Goal: Task Accomplishment & Management: Manage account settings

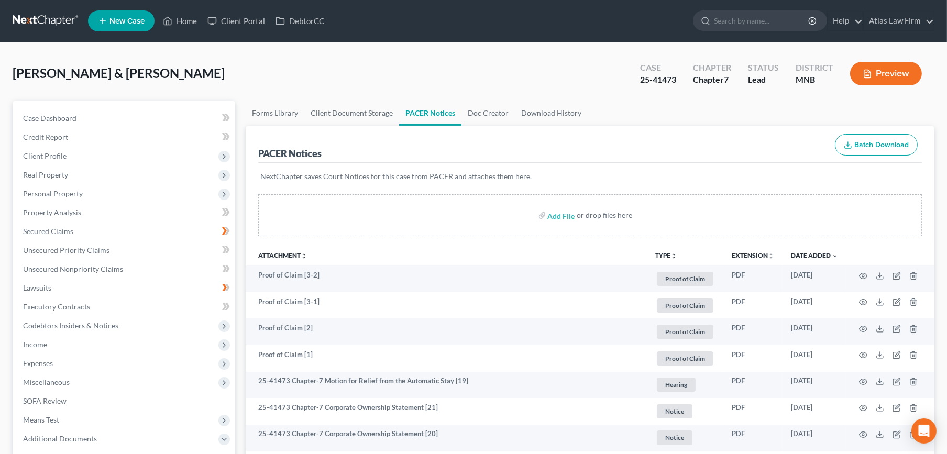
click at [48, 21] on link at bounding box center [46, 21] width 67 height 19
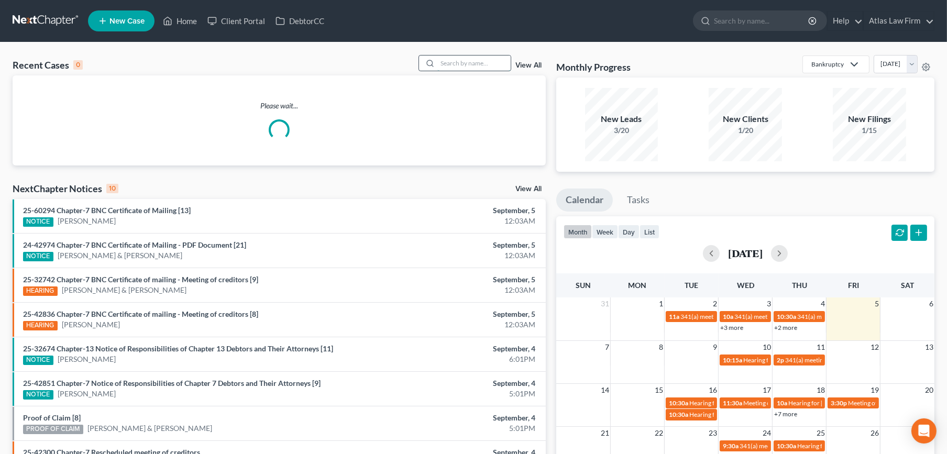
click at [492, 61] on input "search" at bounding box center [473, 62] width 73 height 15
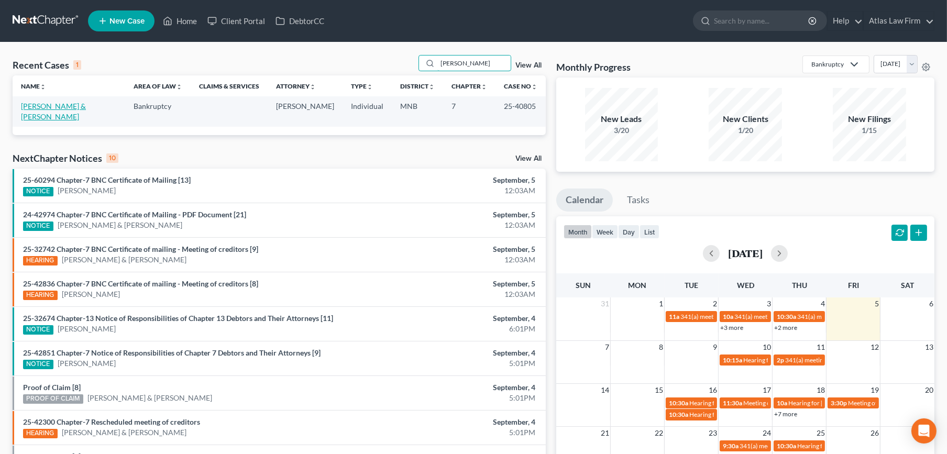
type input "bartley"
click at [33, 106] on link "[PERSON_NAME] & [PERSON_NAME]" at bounding box center [53, 111] width 65 height 19
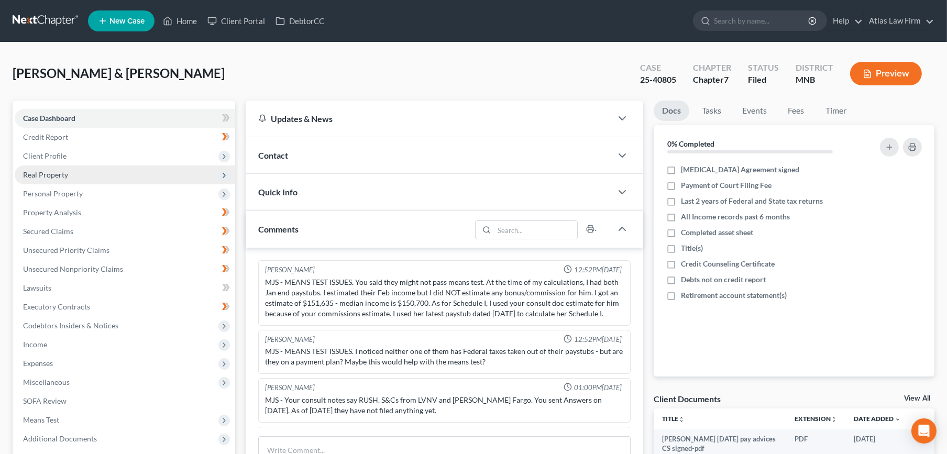
scroll to position [793, 0]
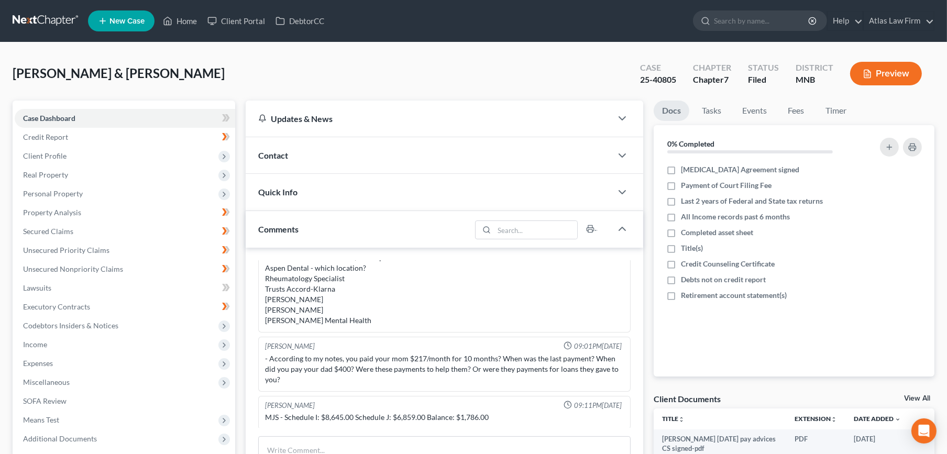
click at [872, 71] on button "Preview" at bounding box center [886, 74] width 72 height 24
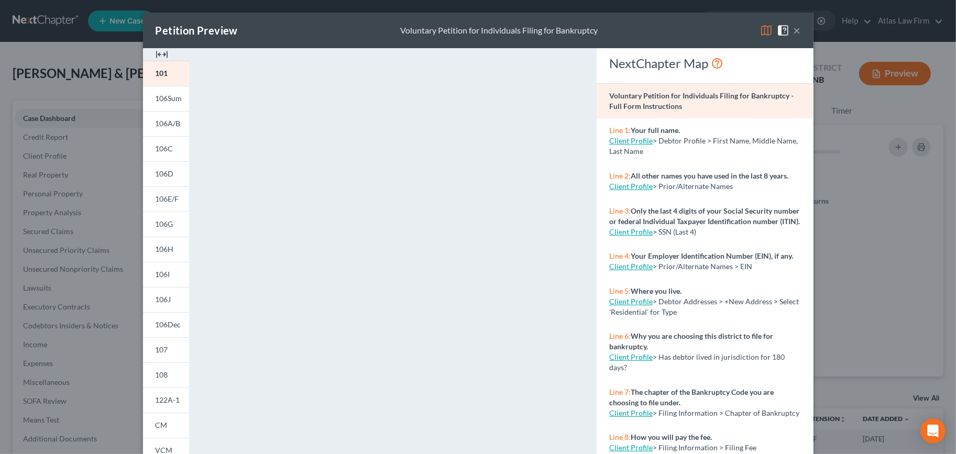
click at [760, 32] on img at bounding box center [766, 30] width 13 height 13
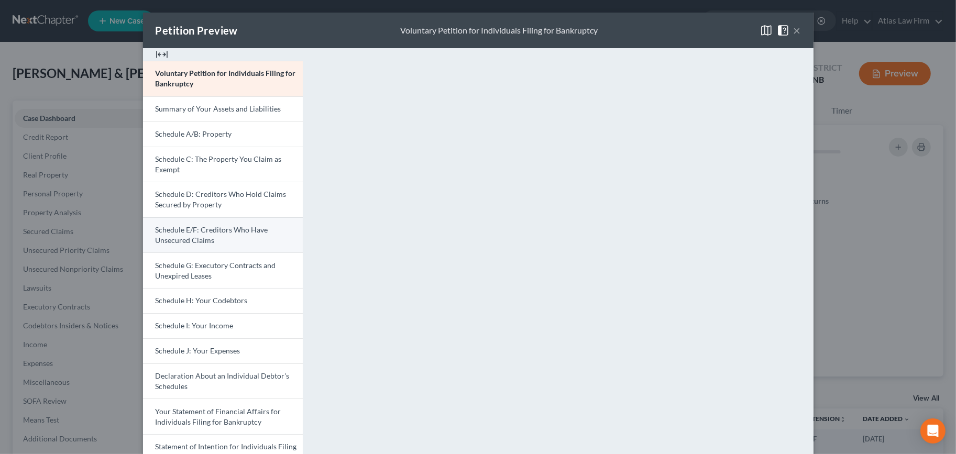
click at [227, 235] on link "Schedule E/F: Creditors Who Have Unsecured Claims" at bounding box center [223, 235] width 160 height 36
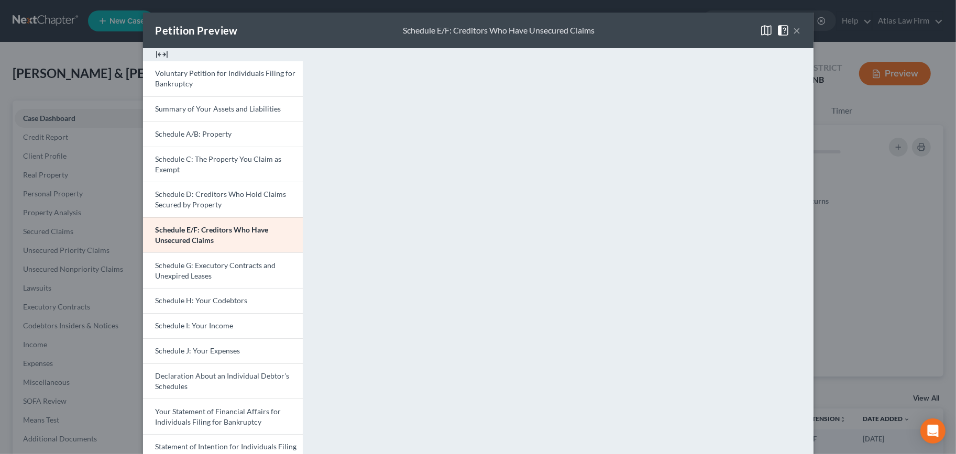
click at [793, 31] on button "×" at bounding box center [796, 30] width 7 height 13
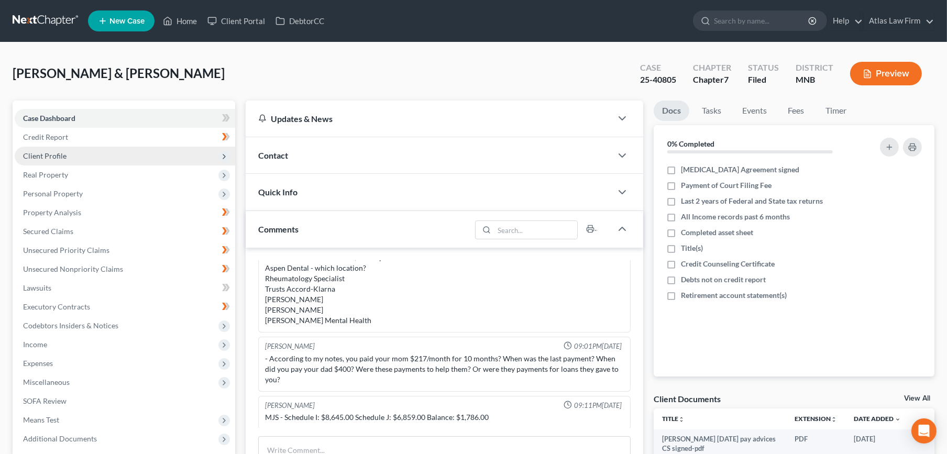
click at [52, 155] on span "Client Profile" at bounding box center [44, 155] width 43 height 9
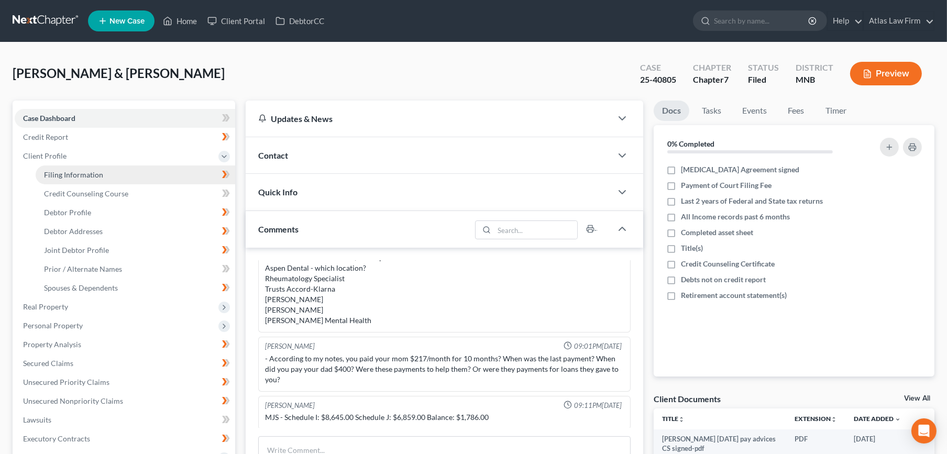
click at [64, 170] on span "Filing Information" at bounding box center [73, 174] width 59 height 9
select select "1"
select select "0"
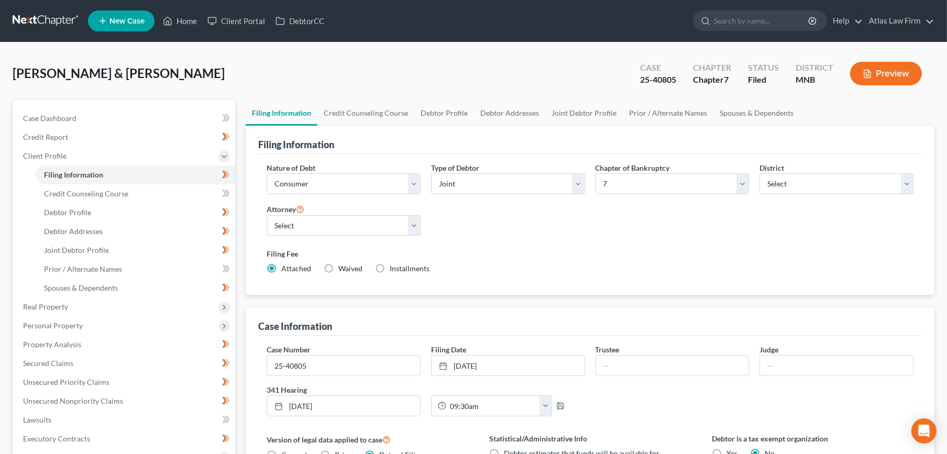
click at [38, 17] on link at bounding box center [46, 21] width 67 height 19
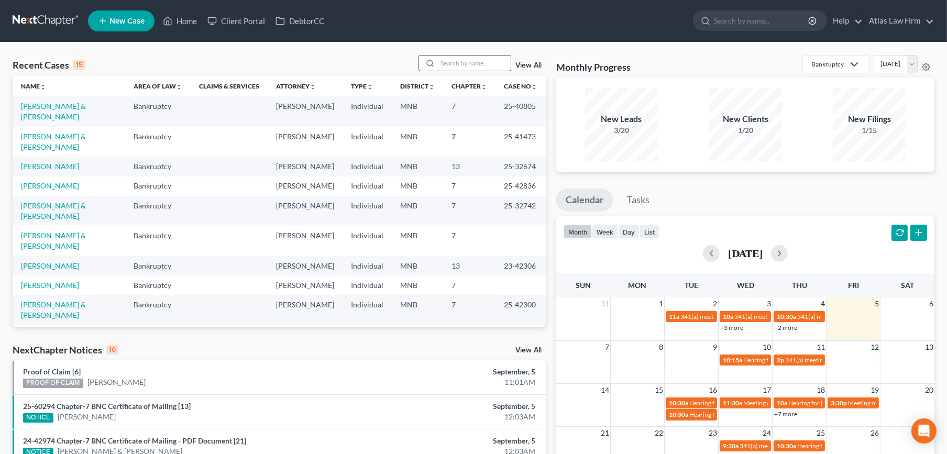
click at [454, 62] on input "search" at bounding box center [473, 62] width 73 height 15
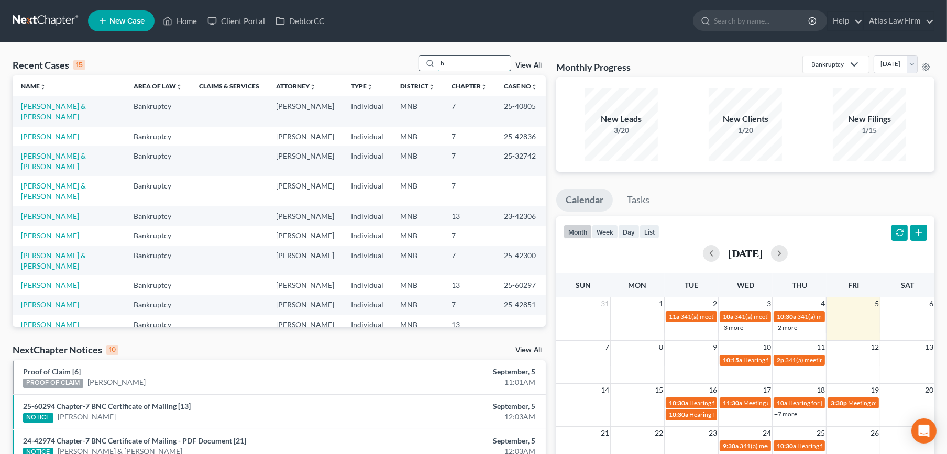
drag, startPoint x: 457, startPoint y: 62, endPoint x: 450, endPoint y: 62, distance: 6.8
click at [450, 62] on input "h" at bounding box center [473, 62] width 73 height 15
drag, startPoint x: 445, startPoint y: 63, endPoint x: 432, endPoint y: 65, distance: 12.7
click at [432, 65] on div "h" at bounding box center [464, 63] width 93 height 16
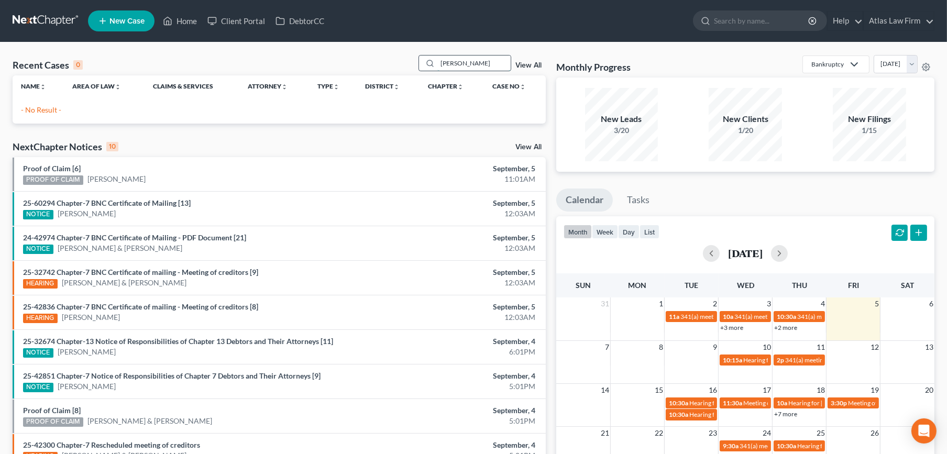
click at [451, 62] on input "fisher" at bounding box center [473, 62] width 73 height 15
type input "fischer"
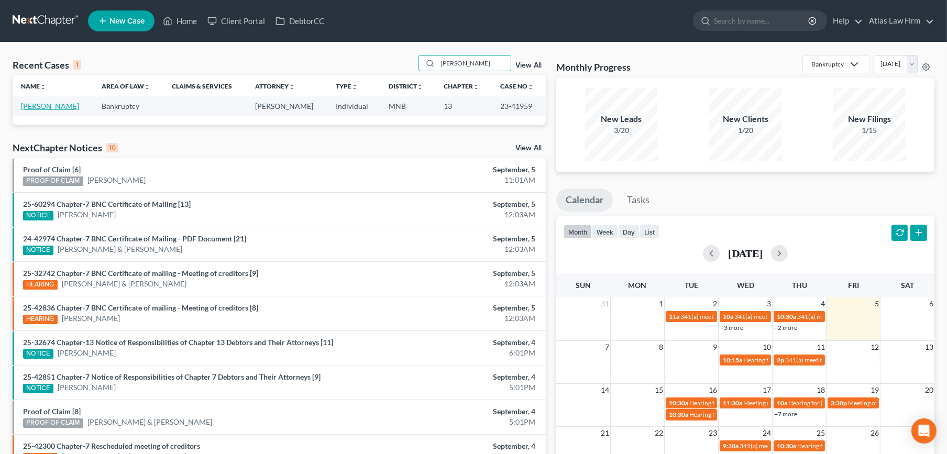
click at [62, 106] on link "[PERSON_NAME]" at bounding box center [50, 106] width 58 height 9
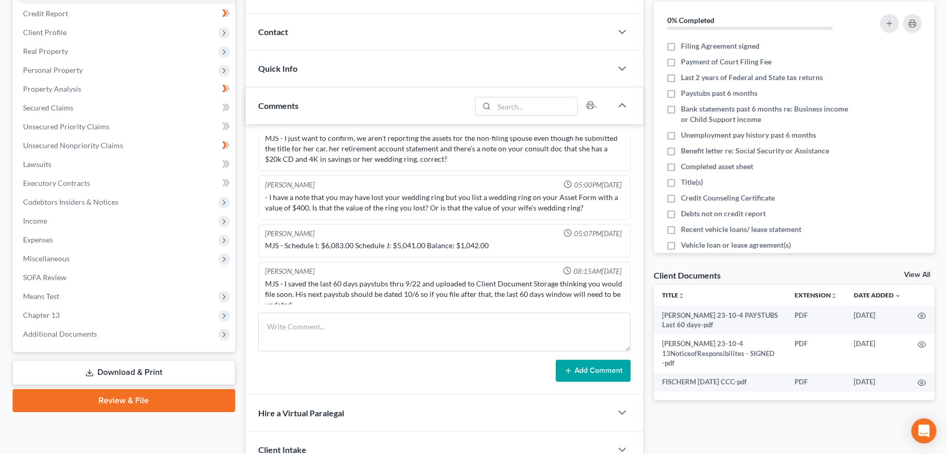
scroll to position [250, 0]
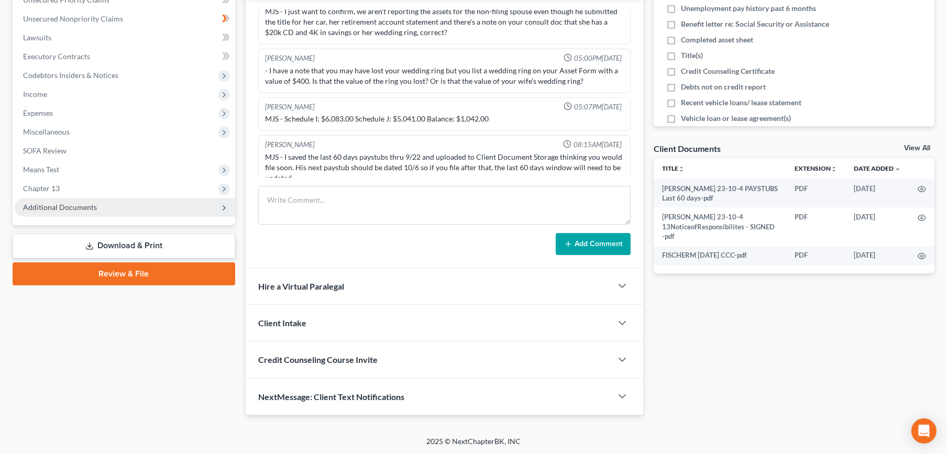
drag, startPoint x: 107, startPoint y: 201, endPoint x: 105, endPoint y: 209, distance: 9.1
click at [107, 200] on span "Additional Documents" at bounding box center [125, 207] width 220 height 19
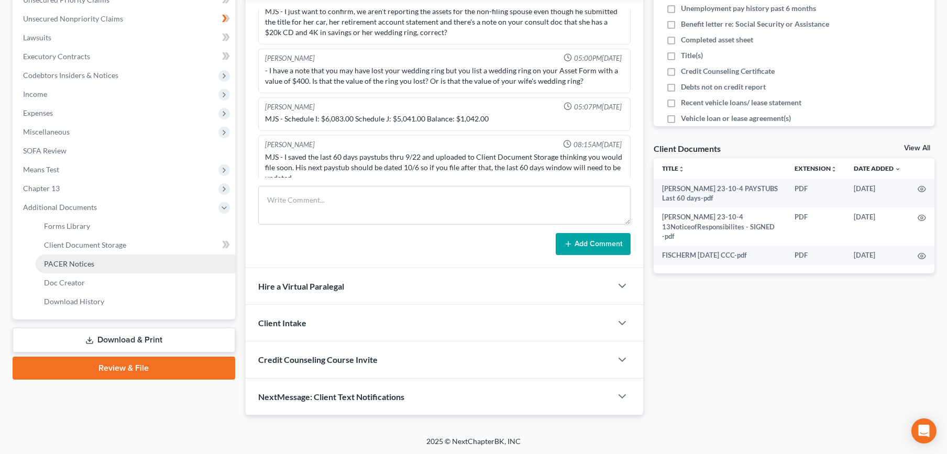
click at [106, 260] on link "PACER Notices" at bounding box center [135, 263] width 199 height 19
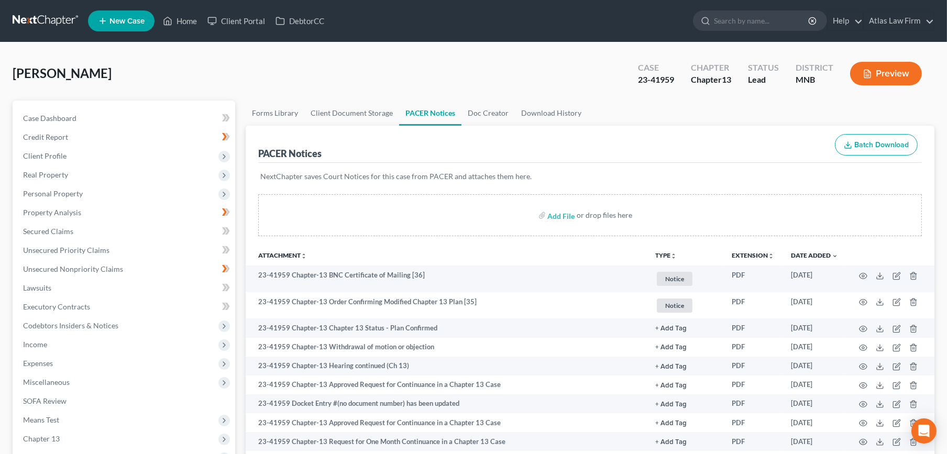
click at [57, 15] on link at bounding box center [46, 21] width 67 height 19
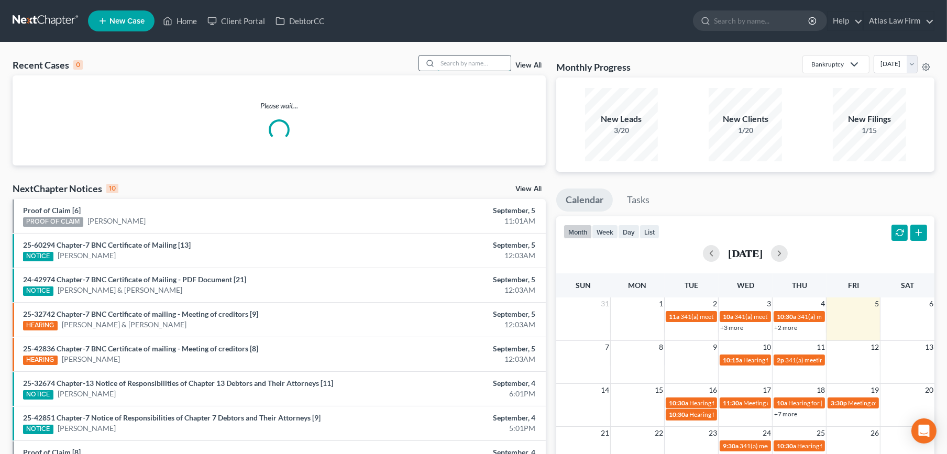
click at [462, 60] on input "search" at bounding box center [473, 62] width 73 height 15
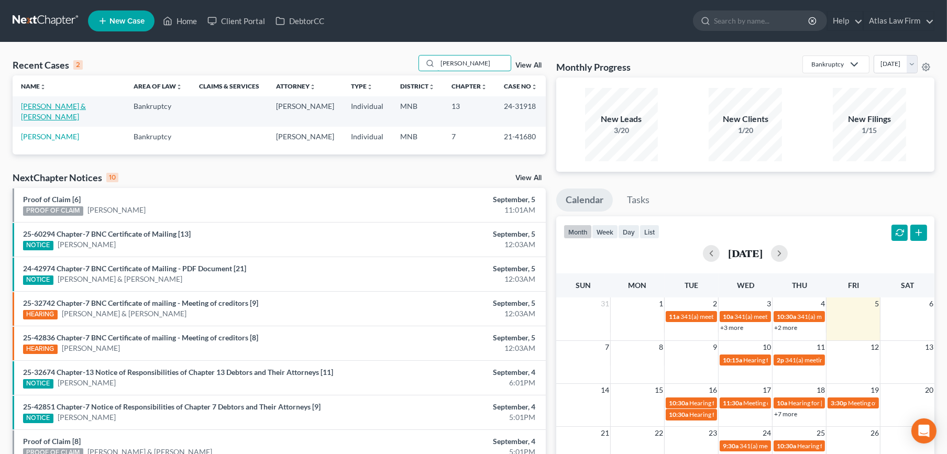
type input "howard"
click at [59, 109] on link "[PERSON_NAME] & [PERSON_NAME]" at bounding box center [53, 111] width 65 height 19
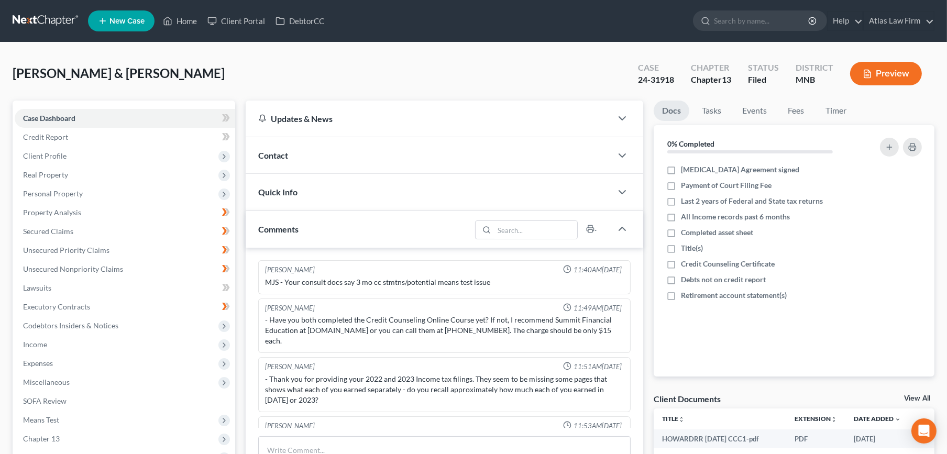
scroll to position [813, 0]
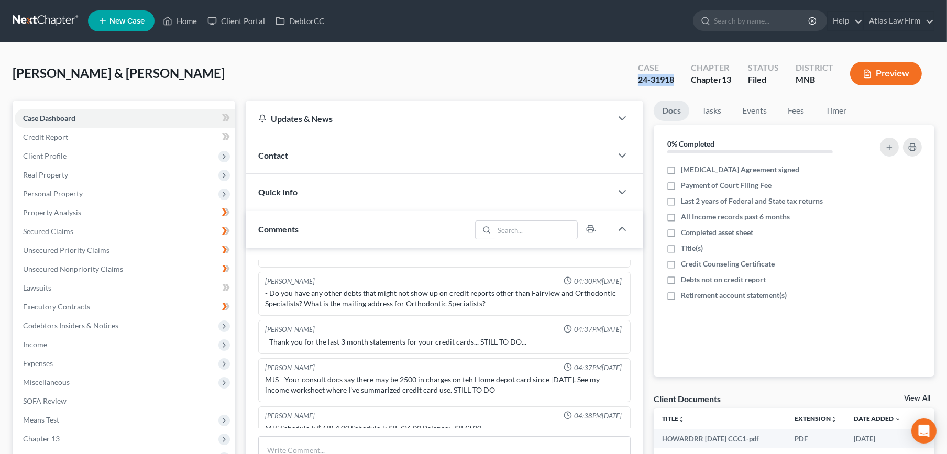
drag, startPoint x: 678, startPoint y: 81, endPoint x: 638, endPoint y: 84, distance: 40.5
click at [638, 84] on div "Case 24-31918" at bounding box center [655, 74] width 53 height 31
copy div "24-31918"
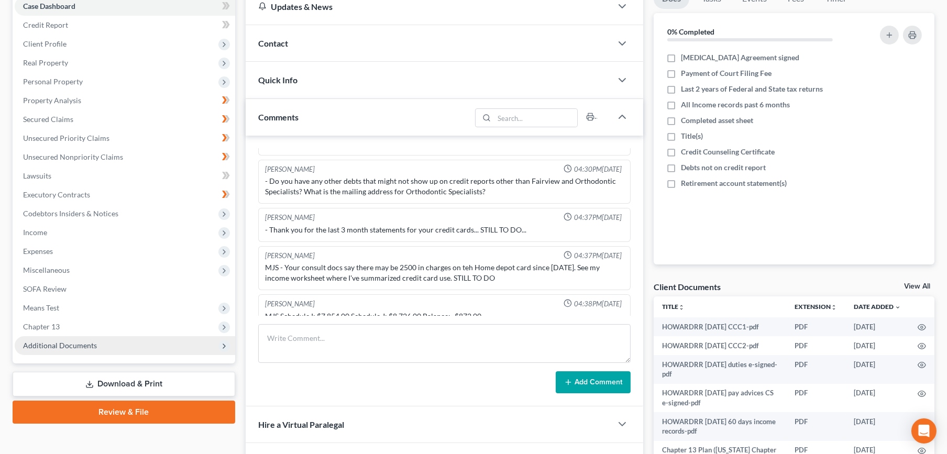
scroll to position [250, 0]
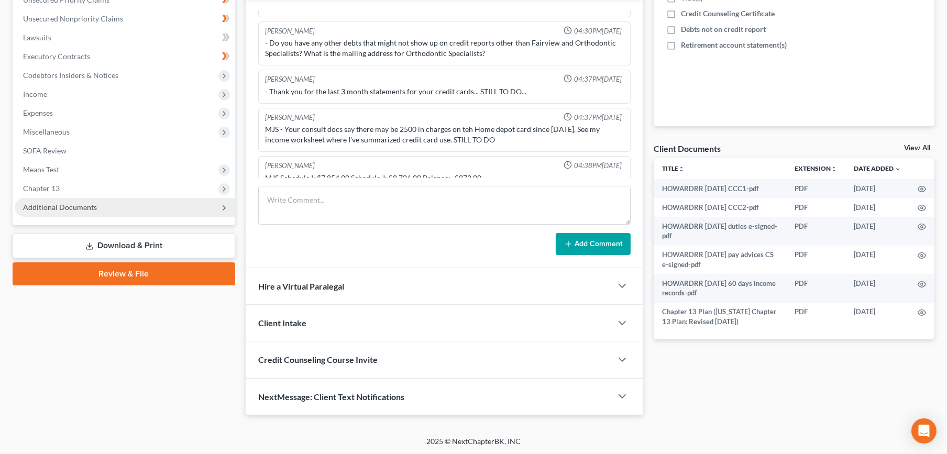
click at [71, 210] on span "Additional Documents" at bounding box center [125, 207] width 220 height 19
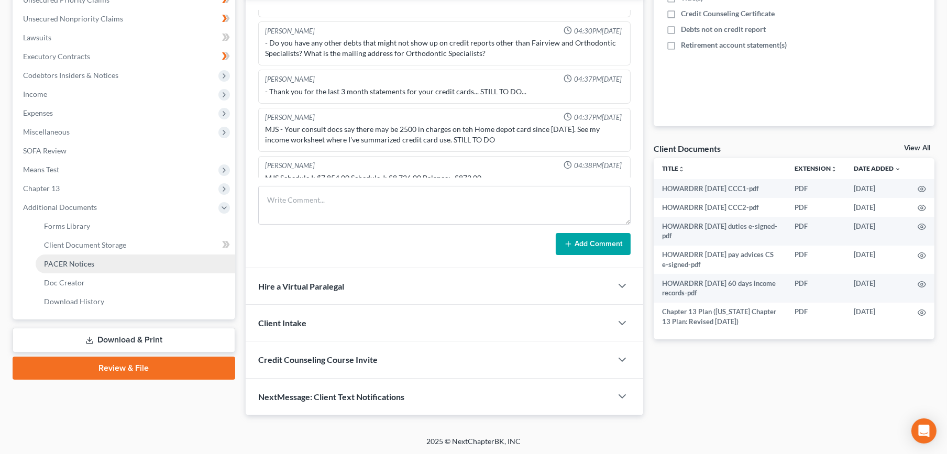
click at [79, 263] on span "PACER Notices" at bounding box center [69, 263] width 50 height 9
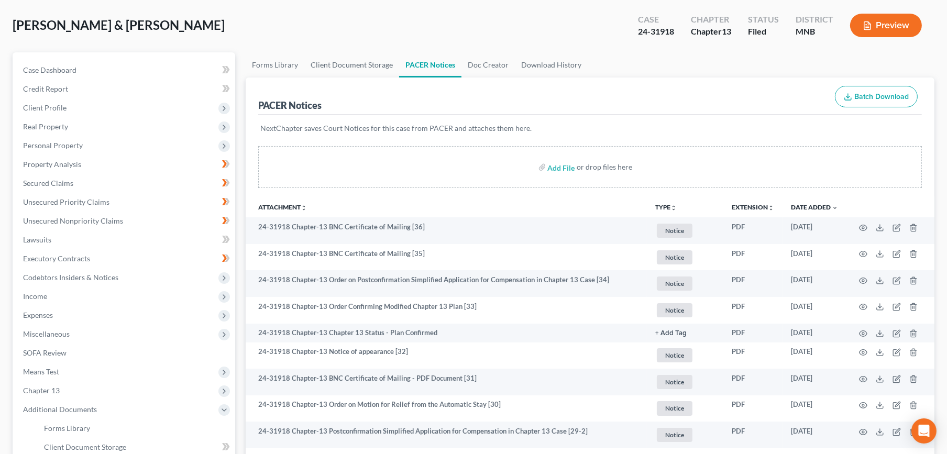
scroll to position [174, 0]
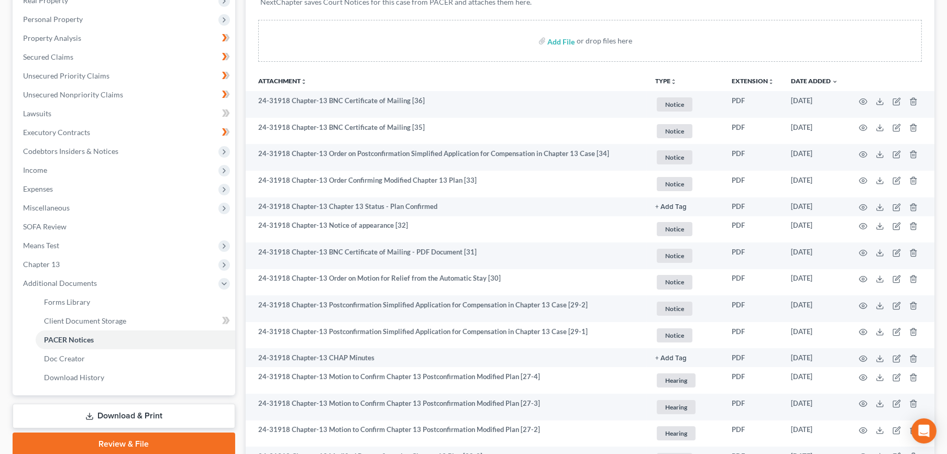
click at [670, 82] on icon "unfold_more" at bounding box center [673, 82] width 6 height 6
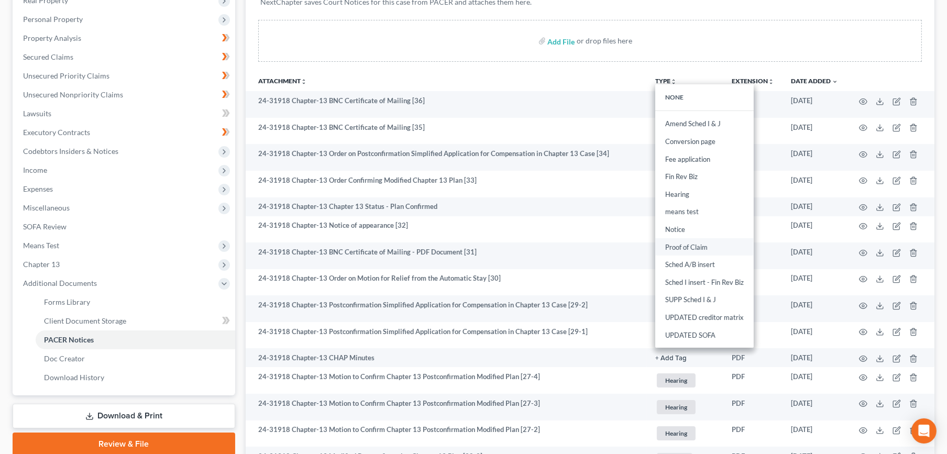
click at [697, 246] on link "Proof of Claim" at bounding box center [704, 247] width 98 height 18
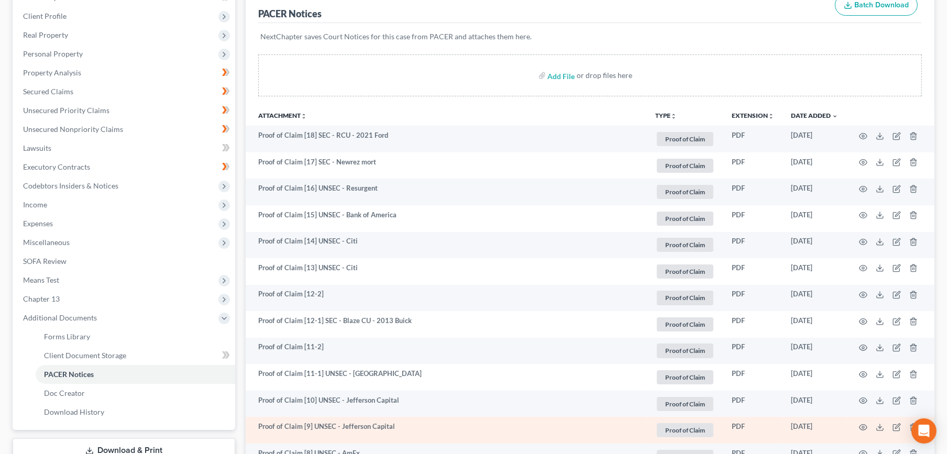
scroll to position [115, 0]
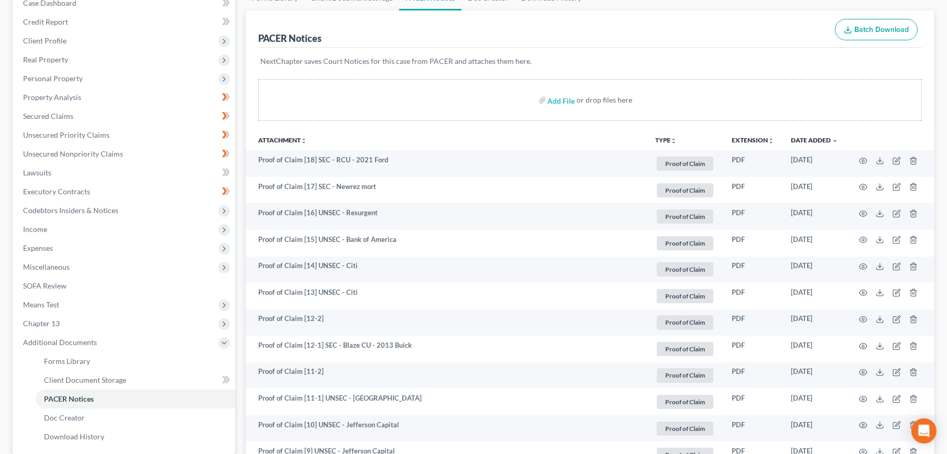
click at [658, 139] on button "TYPE unfold_more" at bounding box center [665, 140] width 21 height 7
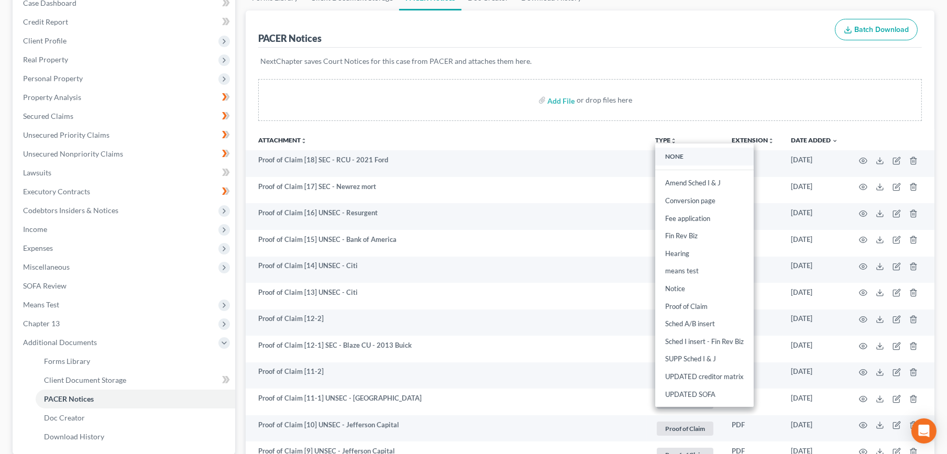
click at [668, 150] on link "NONE" at bounding box center [704, 157] width 98 height 18
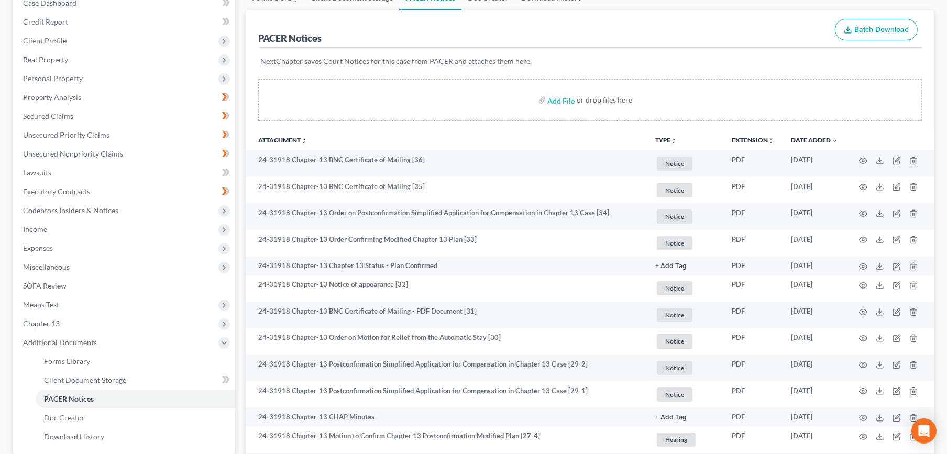
scroll to position [0, 0]
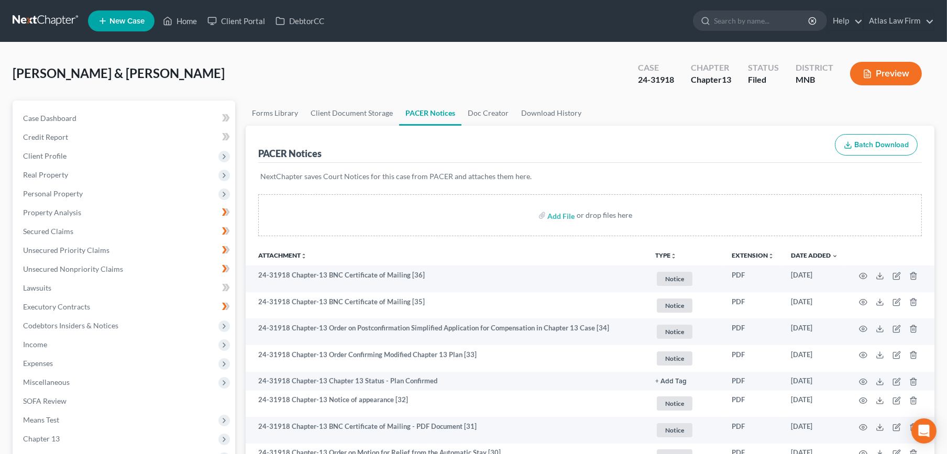
click at [52, 14] on link at bounding box center [46, 21] width 67 height 19
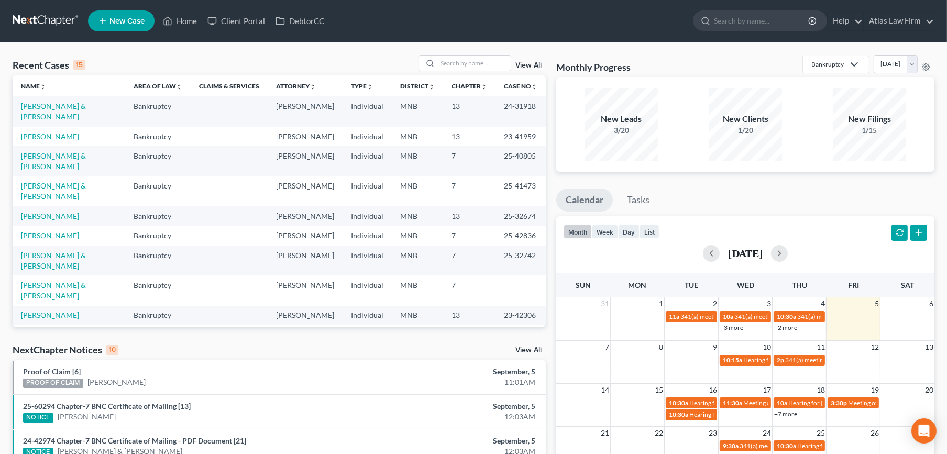
click at [49, 132] on link "[PERSON_NAME]" at bounding box center [50, 136] width 58 height 9
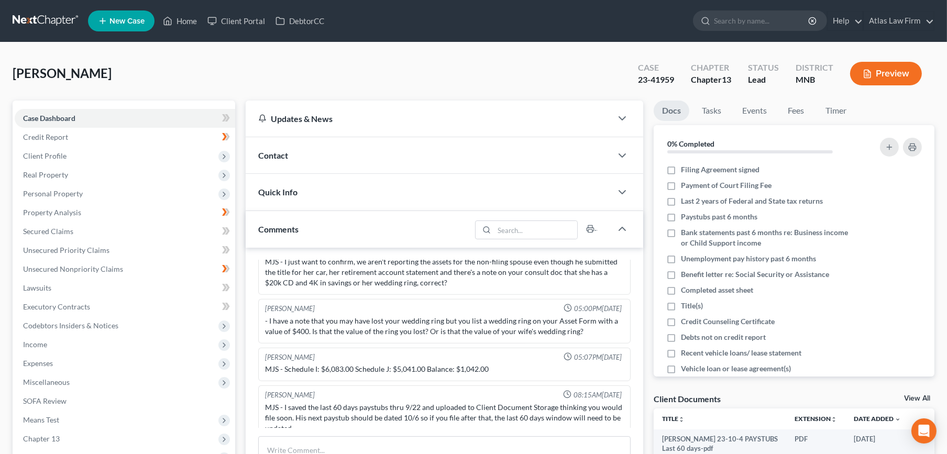
scroll to position [174, 0]
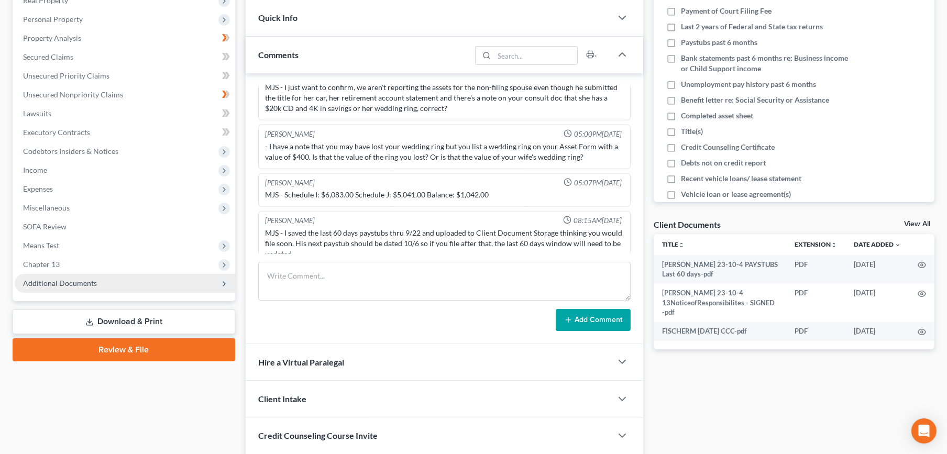
click at [67, 286] on span "Additional Documents" at bounding box center [125, 283] width 220 height 19
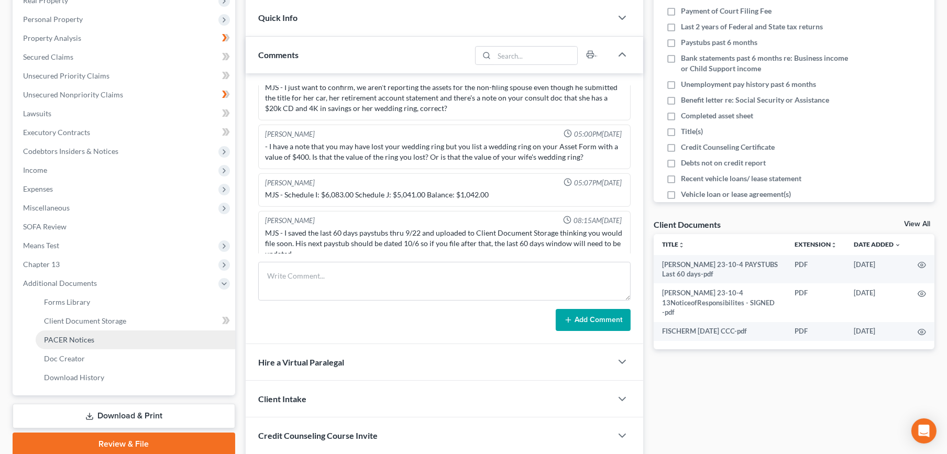
click at [75, 338] on span "PACER Notices" at bounding box center [69, 339] width 50 height 9
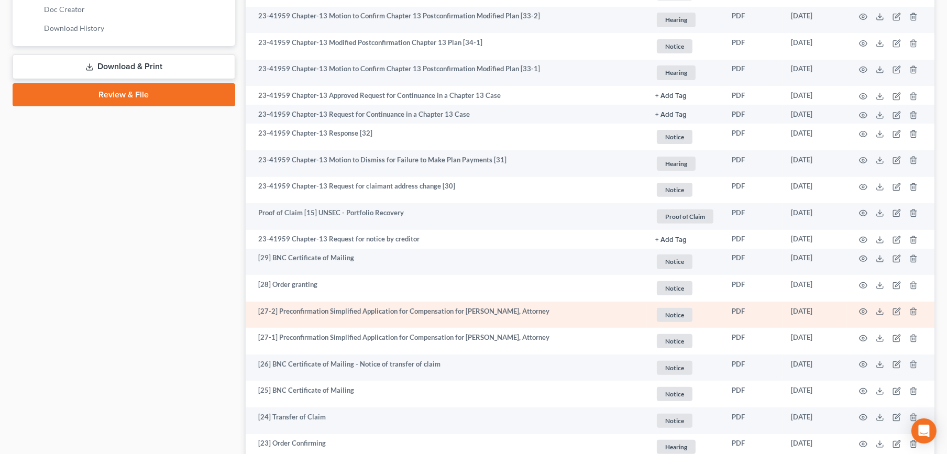
scroll to position [465, 0]
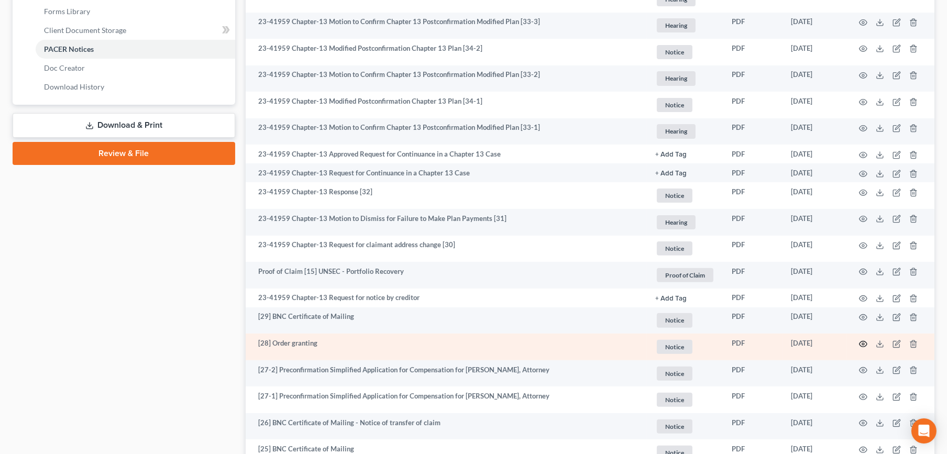
click at [866, 343] on icon "button" at bounding box center [863, 344] width 8 height 8
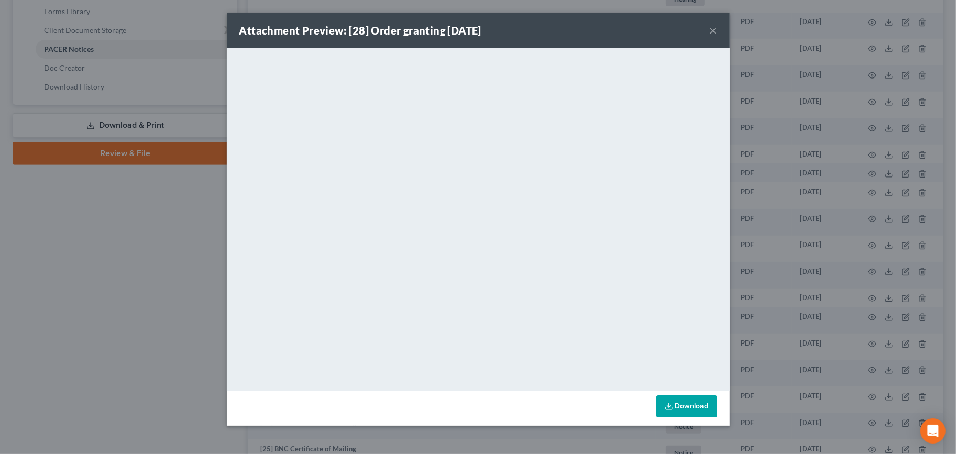
click at [711, 32] on button "×" at bounding box center [712, 30] width 7 height 13
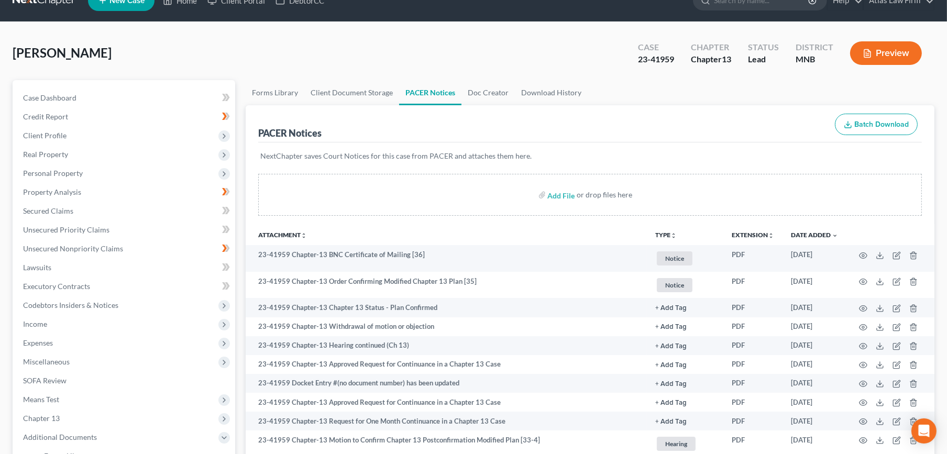
scroll to position [0, 0]
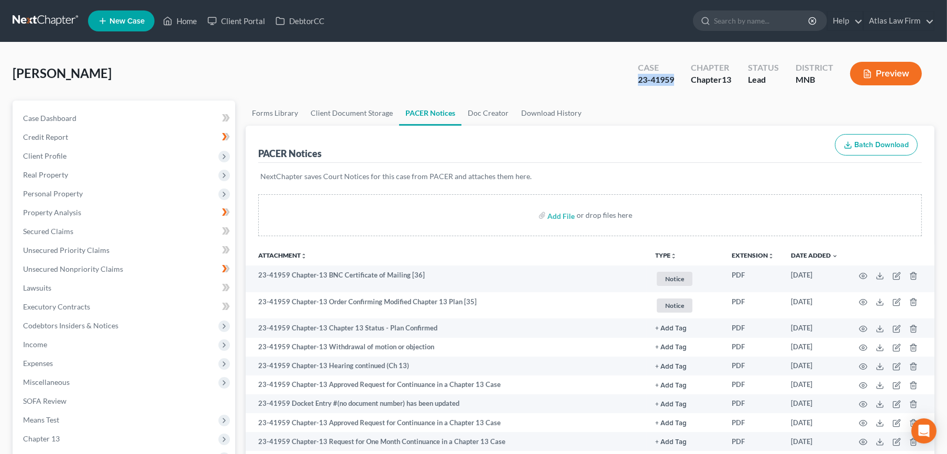
drag, startPoint x: 675, startPoint y: 80, endPoint x: 638, endPoint y: 84, distance: 37.4
click at [638, 84] on div "Case 23-41959" at bounding box center [655, 74] width 53 height 31
copy div "23-41959"
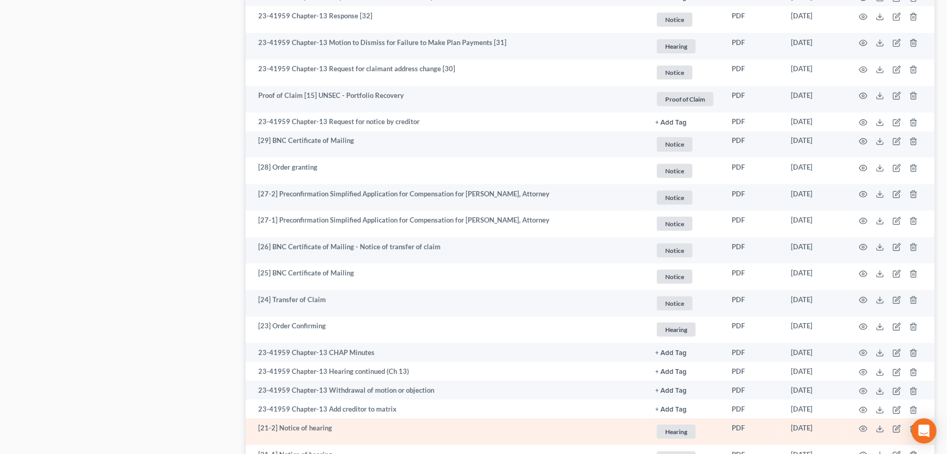
scroll to position [640, 0]
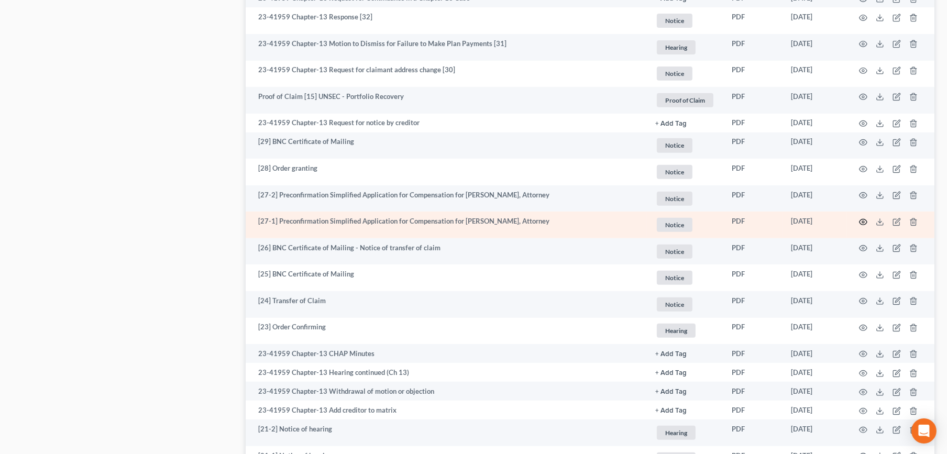
click at [862, 219] on icon "button" at bounding box center [863, 222] width 8 height 8
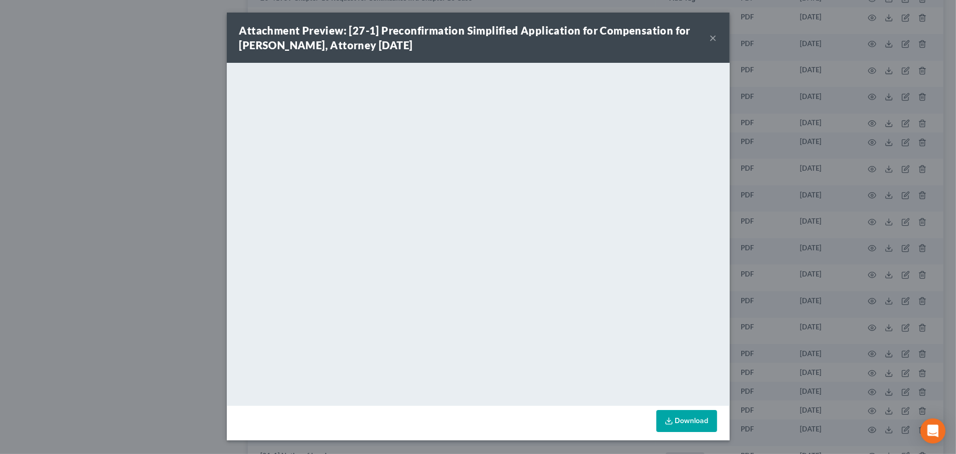
click at [712, 39] on button "×" at bounding box center [712, 37] width 7 height 13
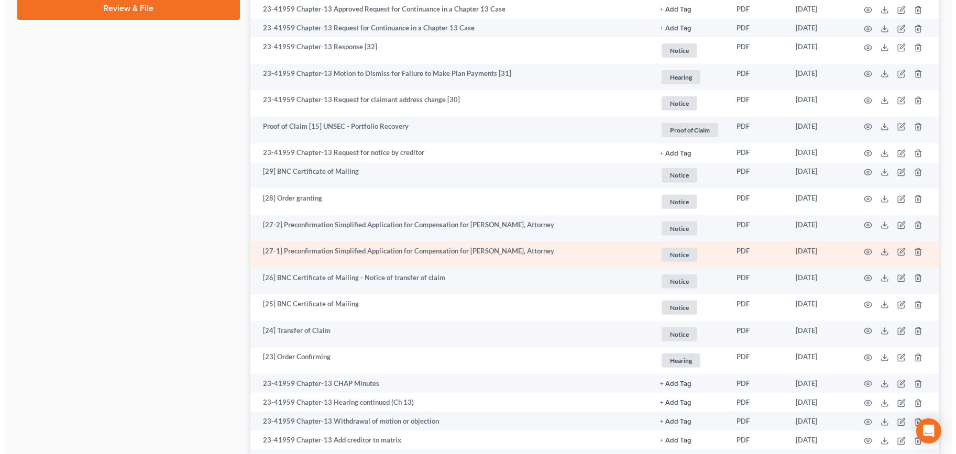
scroll to position [582, 0]
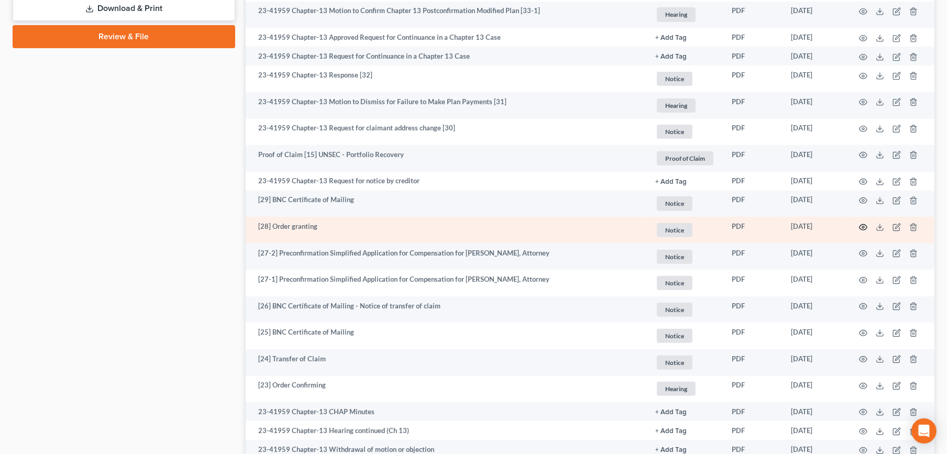
click at [865, 227] on icon "button" at bounding box center [863, 227] width 8 height 8
